Goal: Communication & Community: Answer question/provide support

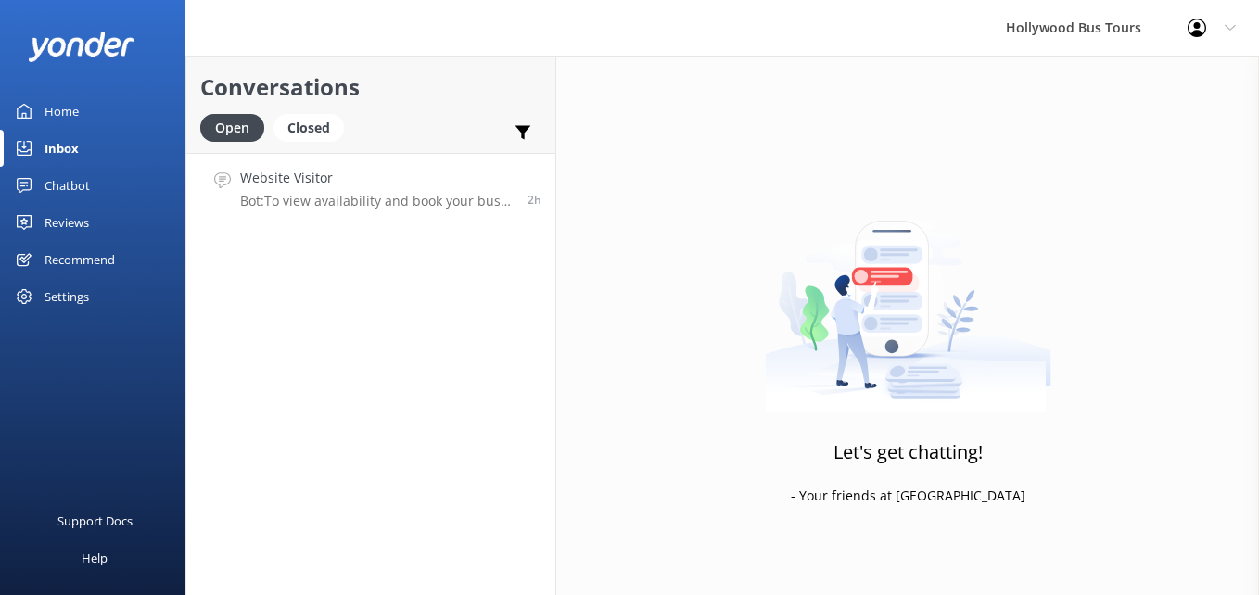
click at [474, 193] on p "Bot: To view availability and book your bus tour online, please visit [URL][DOM…" at bounding box center [377, 201] width 274 height 17
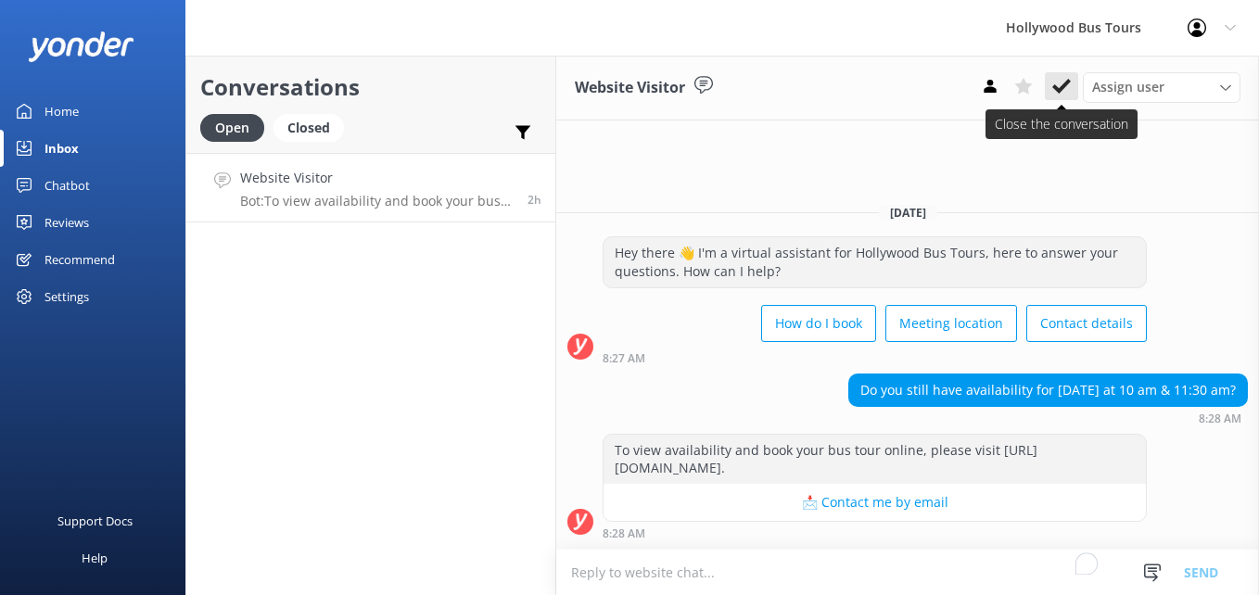
click at [1064, 88] on use at bounding box center [1061, 86] width 19 height 15
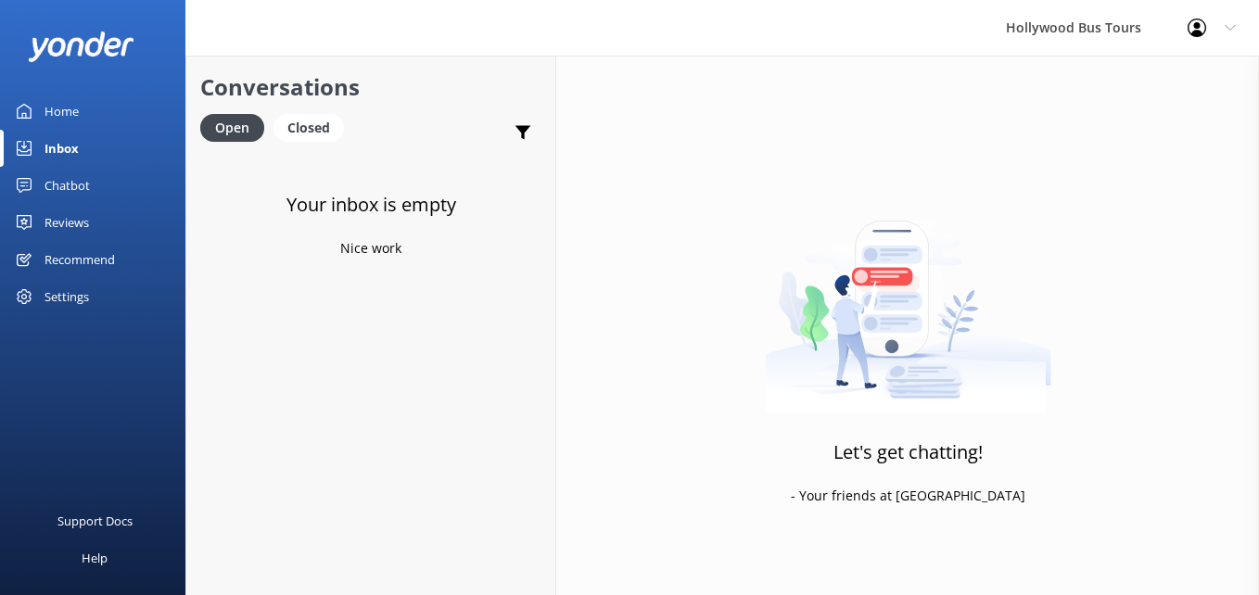
click at [93, 105] on link "Home" at bounding box center [92, 111] width 185 height 37
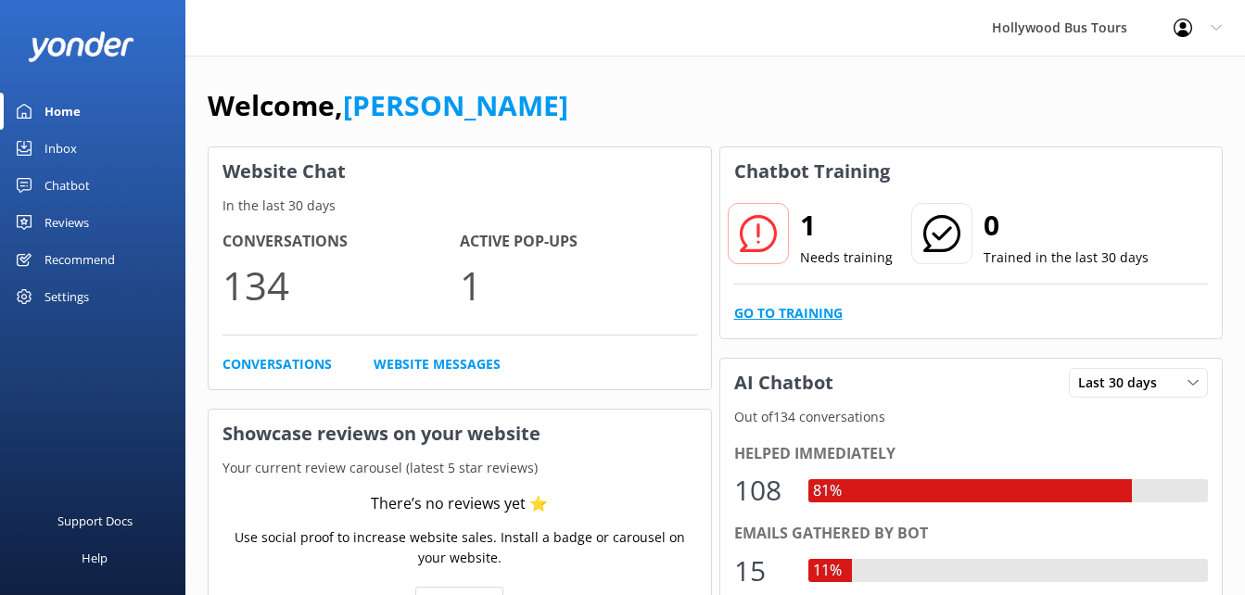
click at [790, 309] on link "Go to Training" at bounding box center [788, 313] width 108 height 20
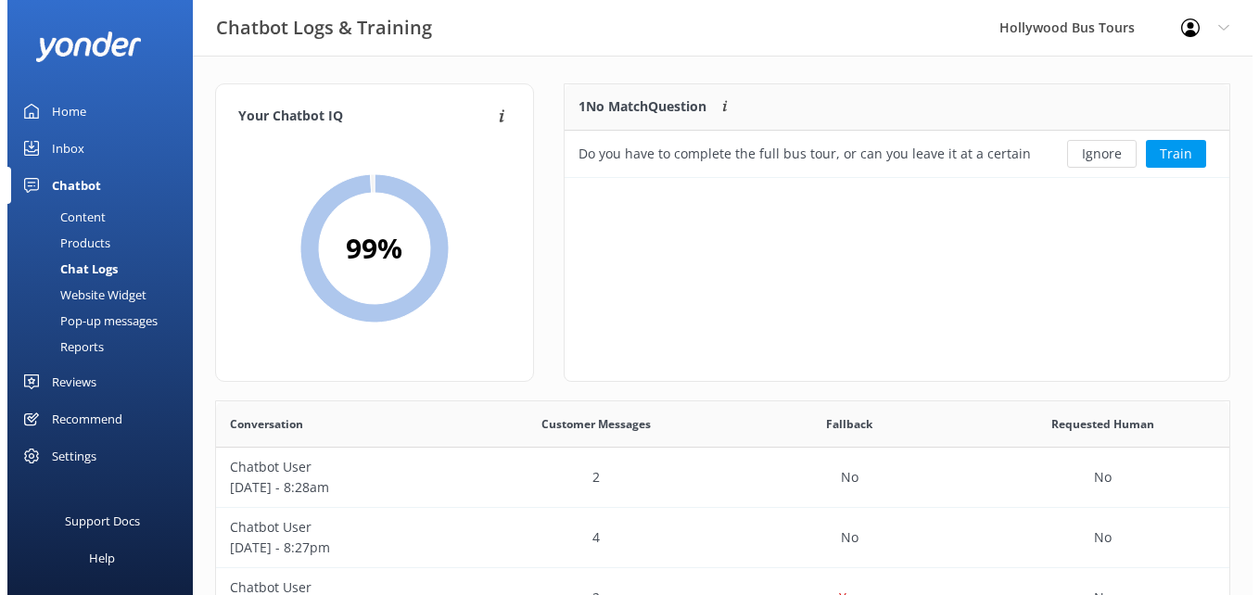
scroll to position [80, 652]
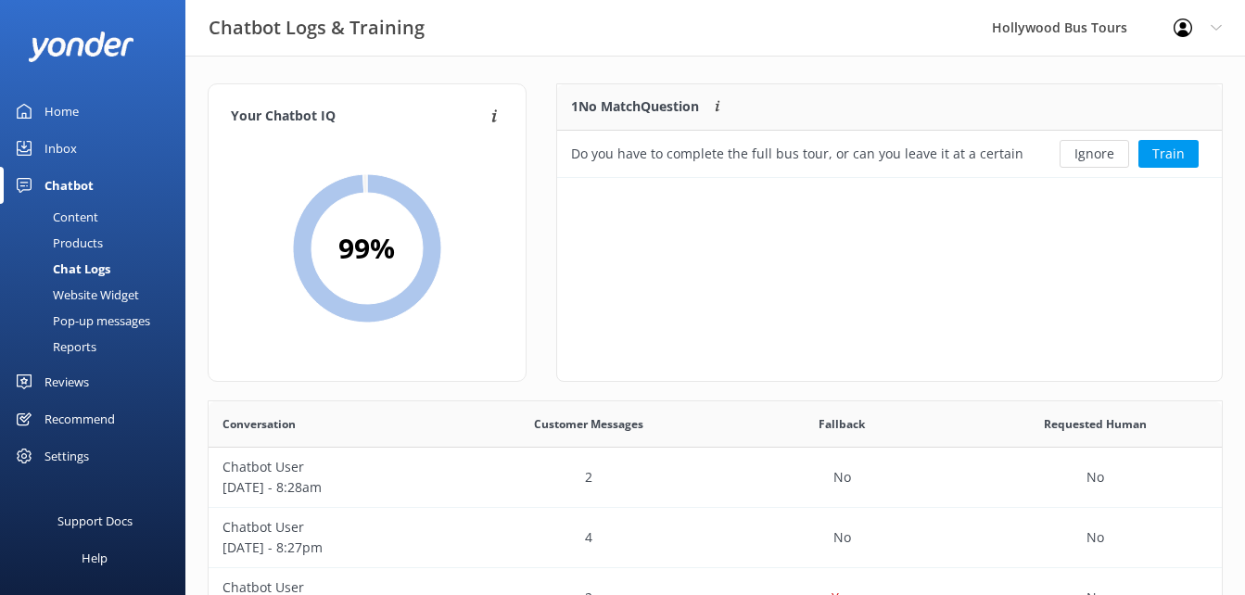
click at [77, 143] on link "Inbox" at bounding box center [92, 148] width 185 height 37
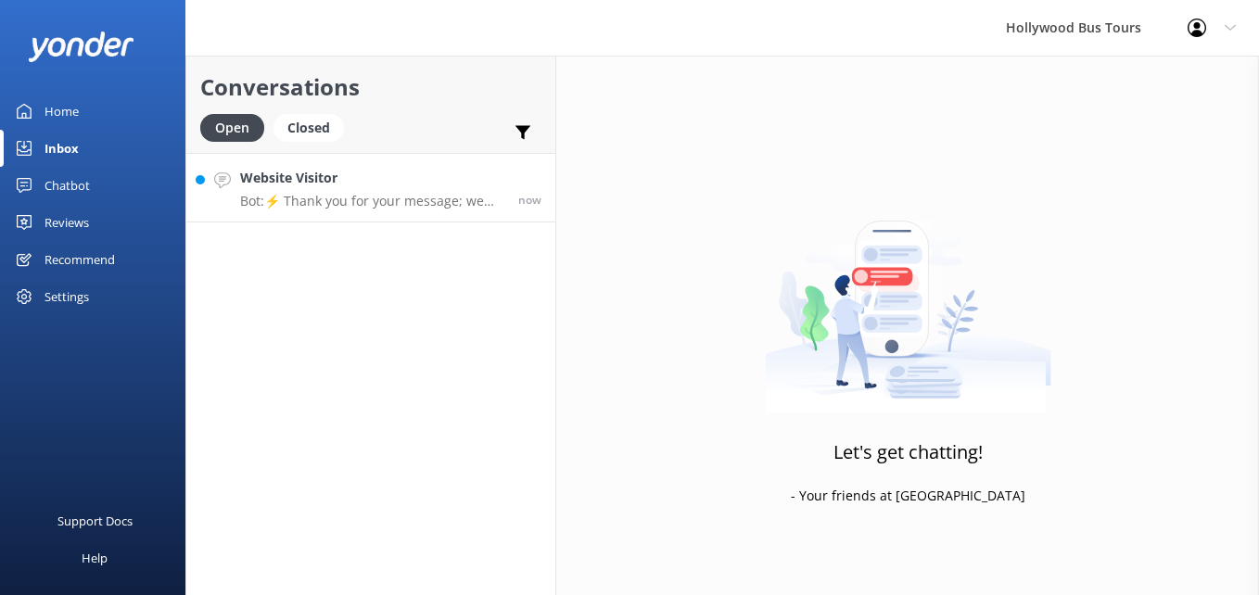
click at [427, 192] on div "Website Visitor Bot: ⚡ Thank you for your message; we are connecting you to a t…" at bounding box center [372, 188] width 264 height 40
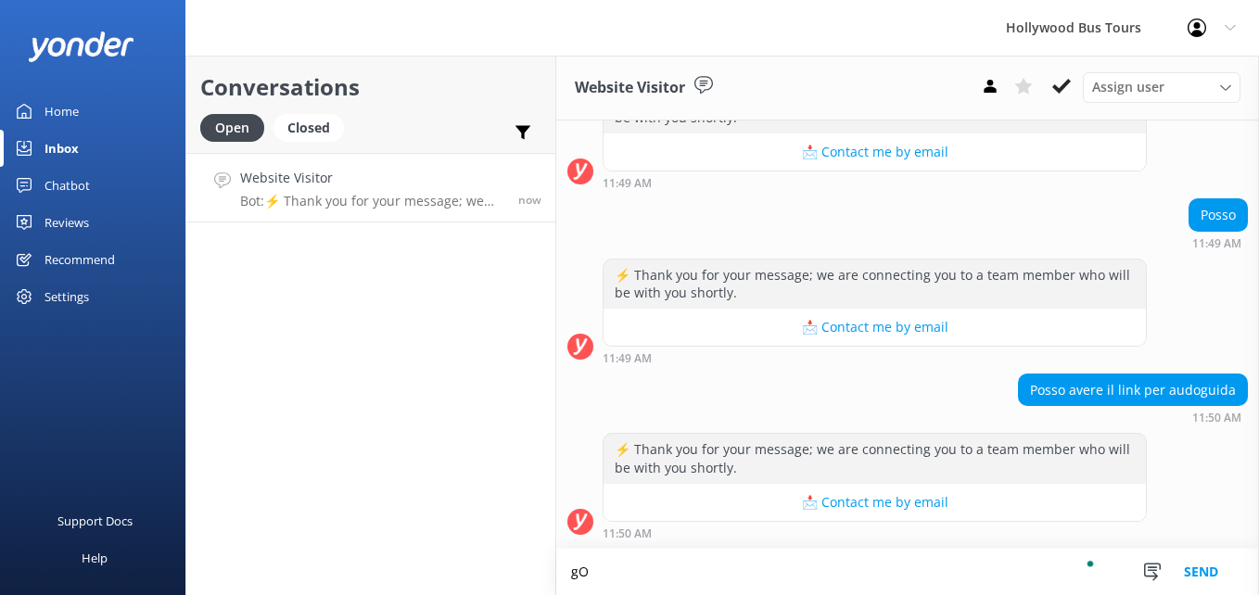
scroll to position [284, 0]
type textarea "g"
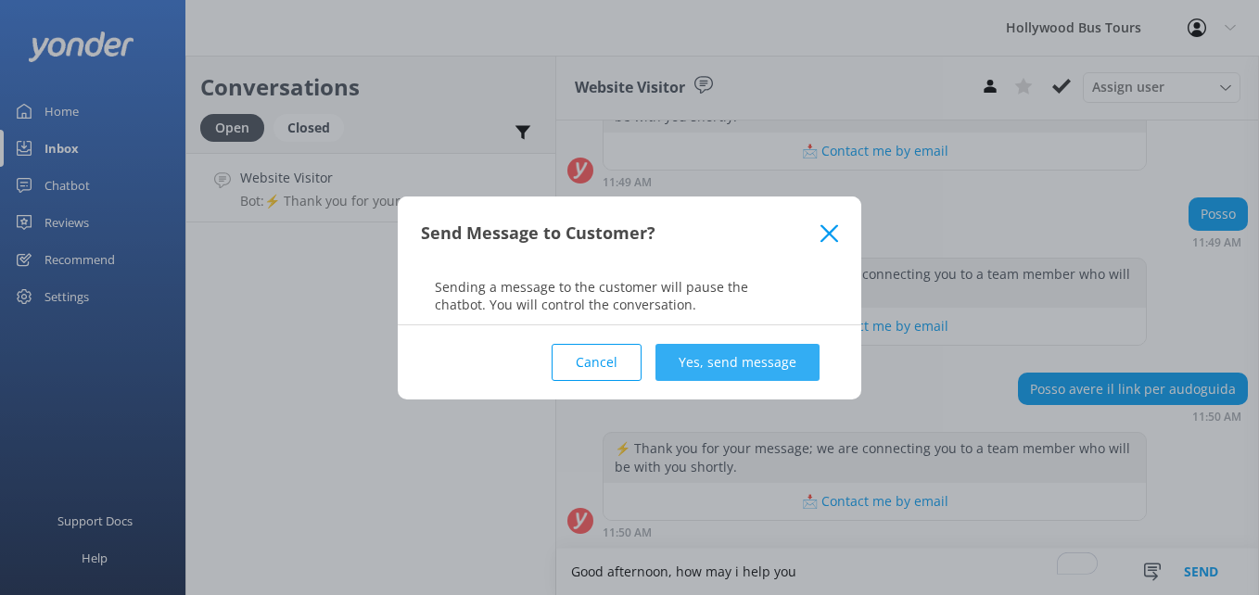
type textarea "Good afternoon, how may i help you"
click at [742, 376] on button "Yes, send message" at bounding box center [738, 362] width 164 height 37
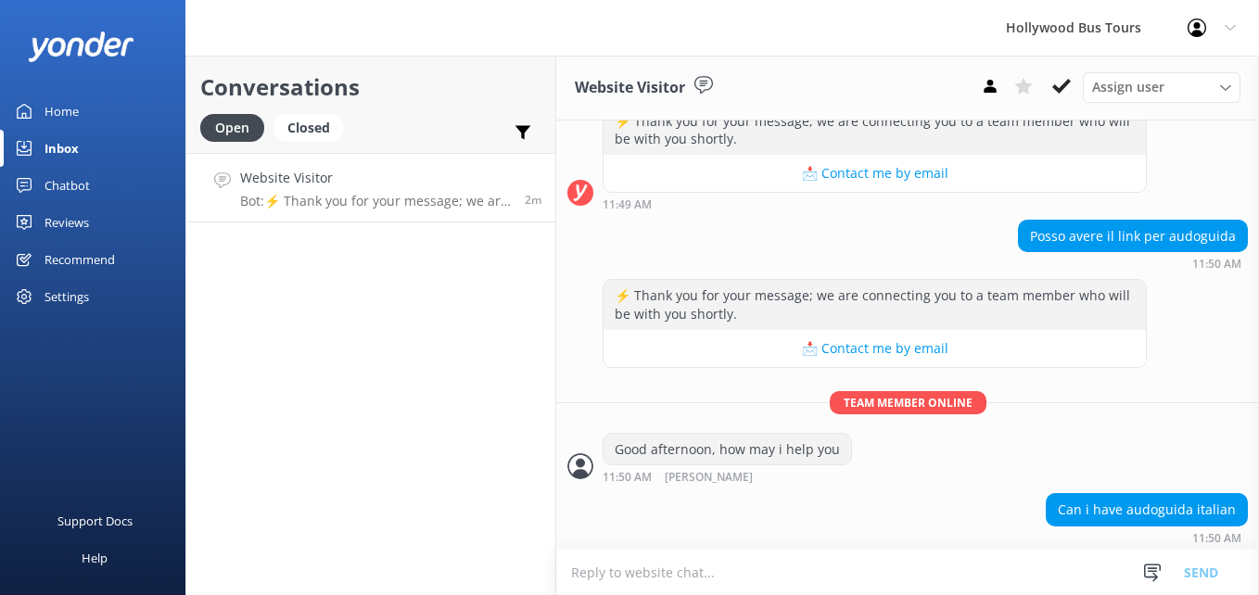
scroll to position [441, 0]
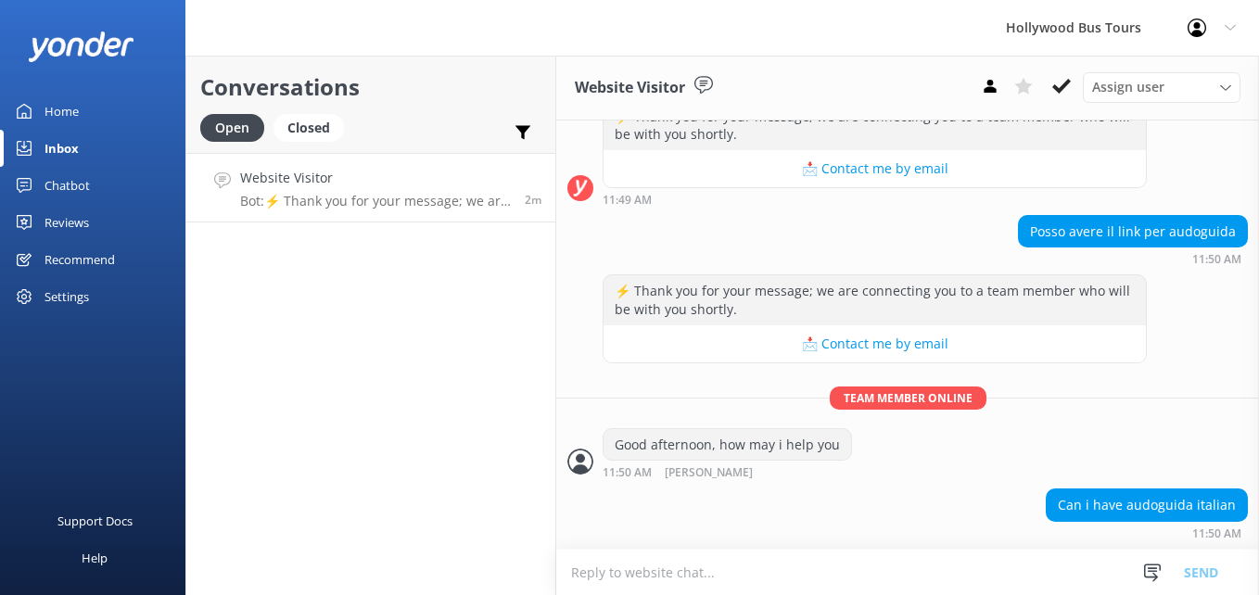
click at [681, 578] on textarea "To enrich screen reader interactions, please activate Accessibility in Grammarl…" at bounding box center [907, 572] width 703 height 45
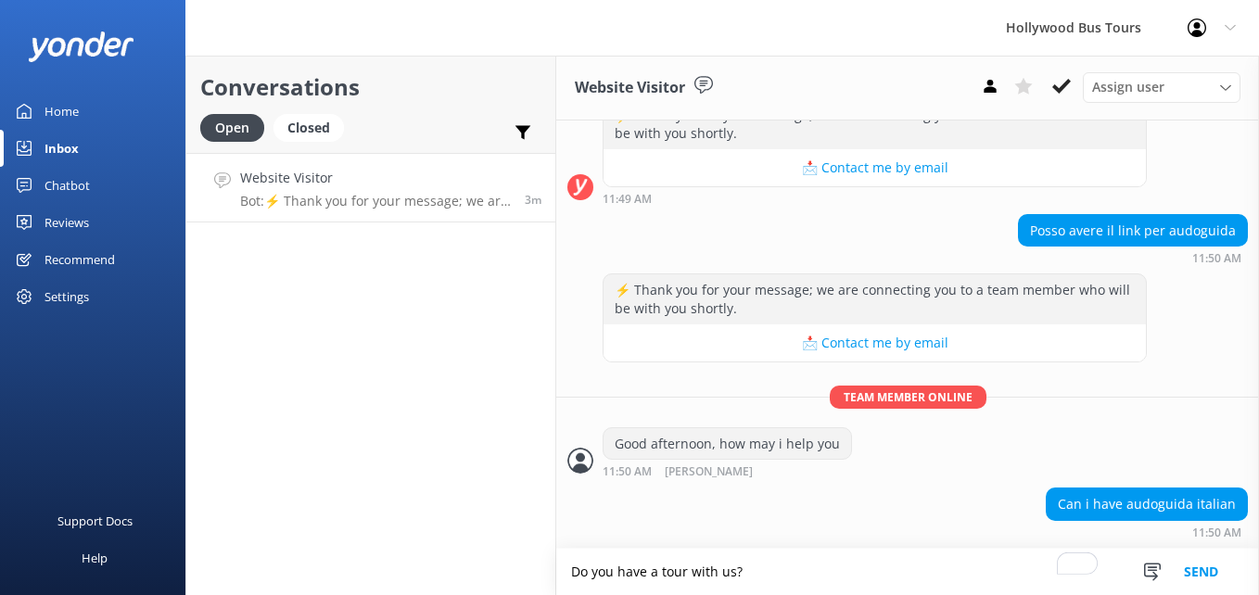
type textarea "Do you have a tour with us?"
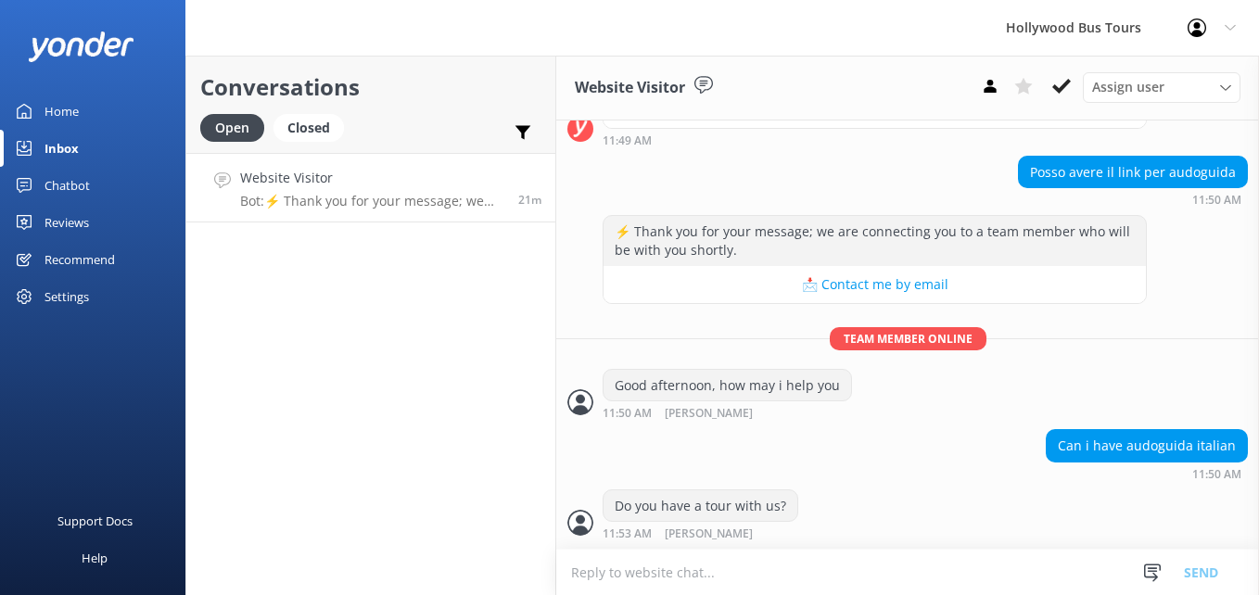
scroll to position [562, 0]
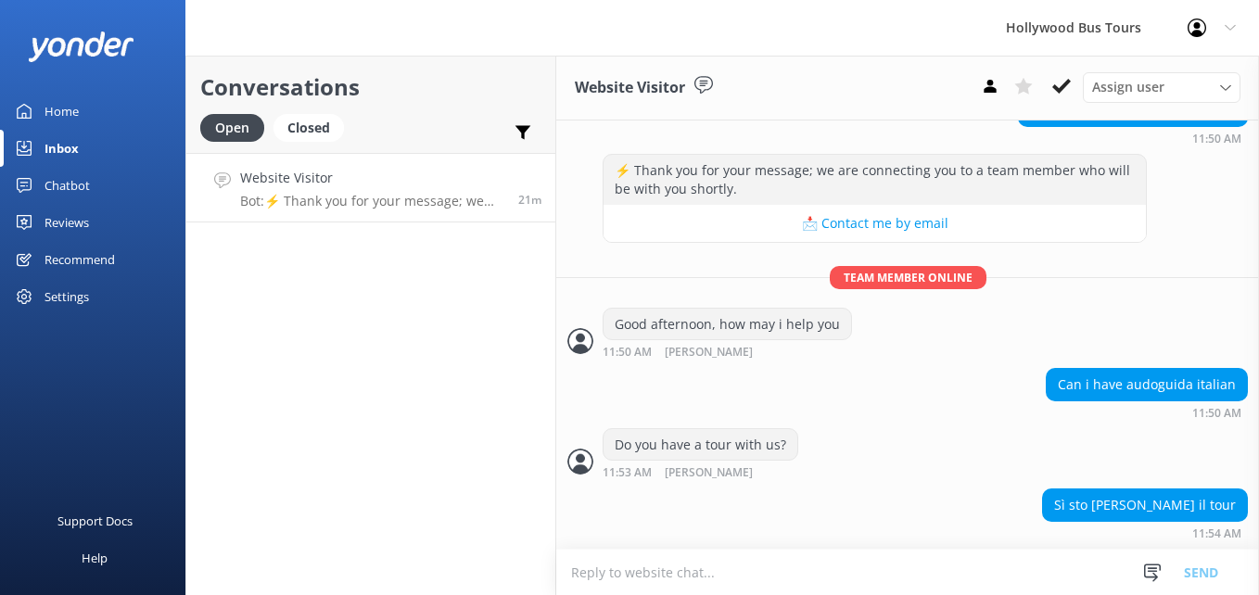
click at [686, 573] on textarea "To enrich screen reader interactions, please activate Accessibility in Grammarl…" at bounding box center [907, 572] width 703 height 45
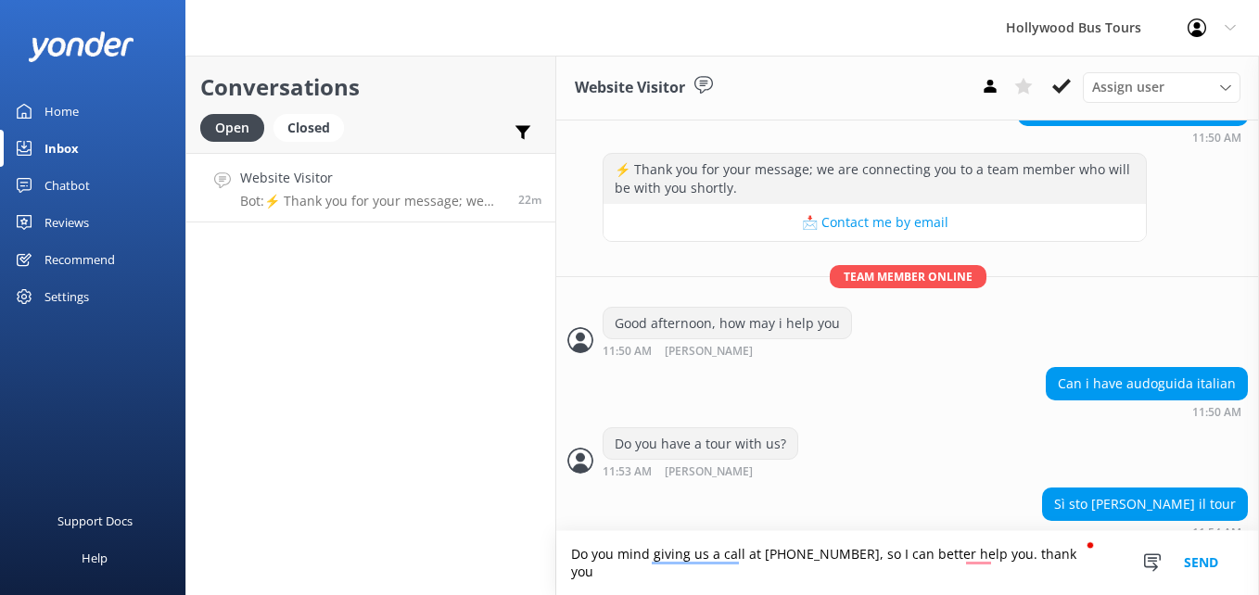
type textarea "Do you mind giving us a call at [PHONE_NUMBER], so I can better help you. thank…"
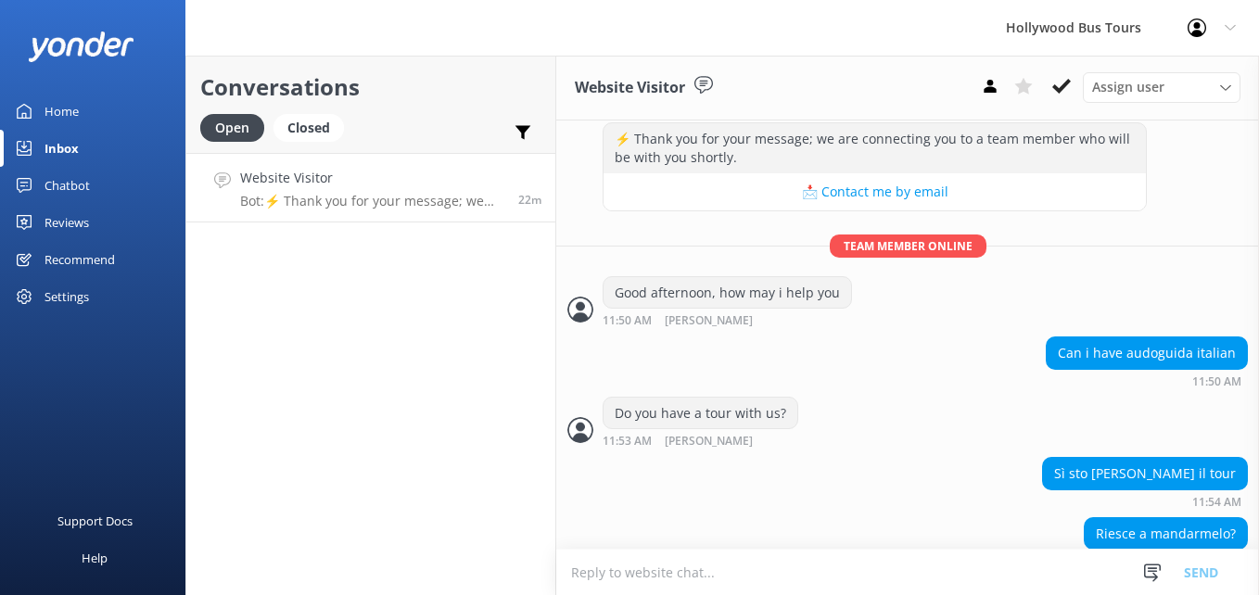
scroll to position [682, 0]
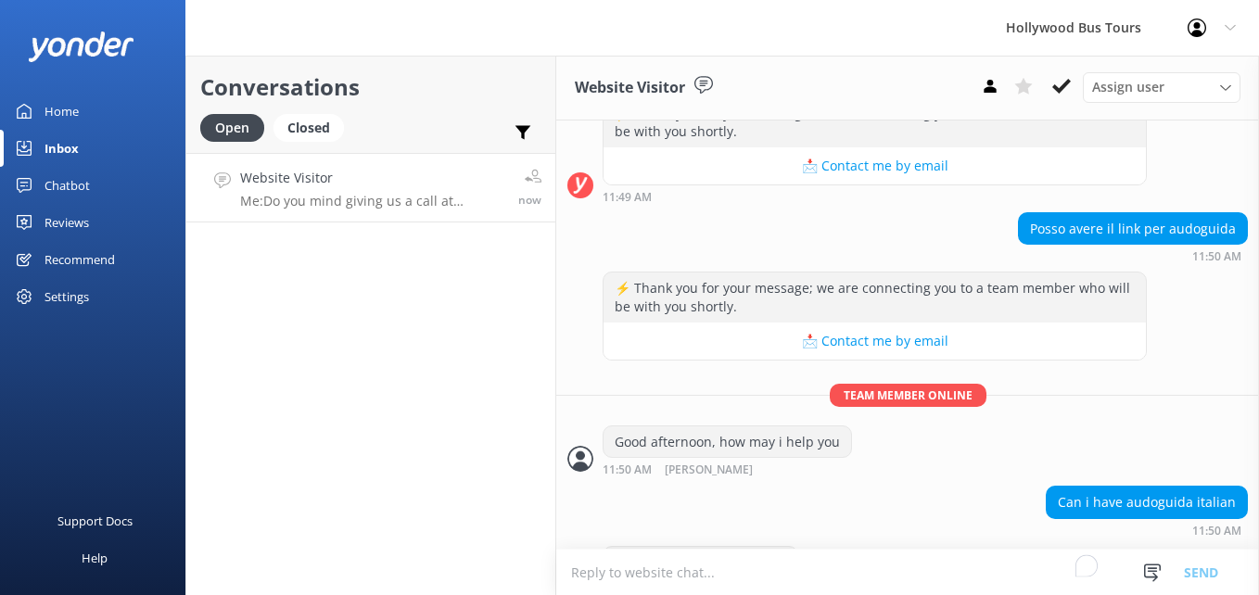
scroll to position [682, 0]
